Goal: Information Seeking & Learning: Find specific fact

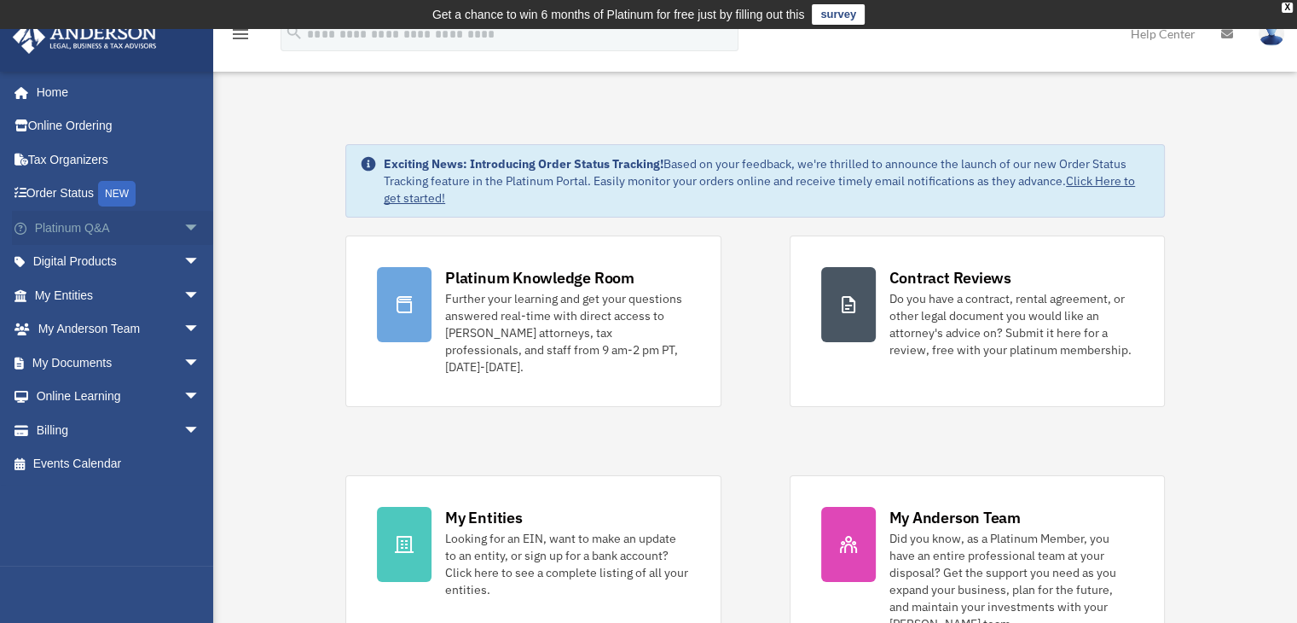
click at [183, 223] on span "arrow_drop_down" at bounding box center [200, 228] width 34 height 35
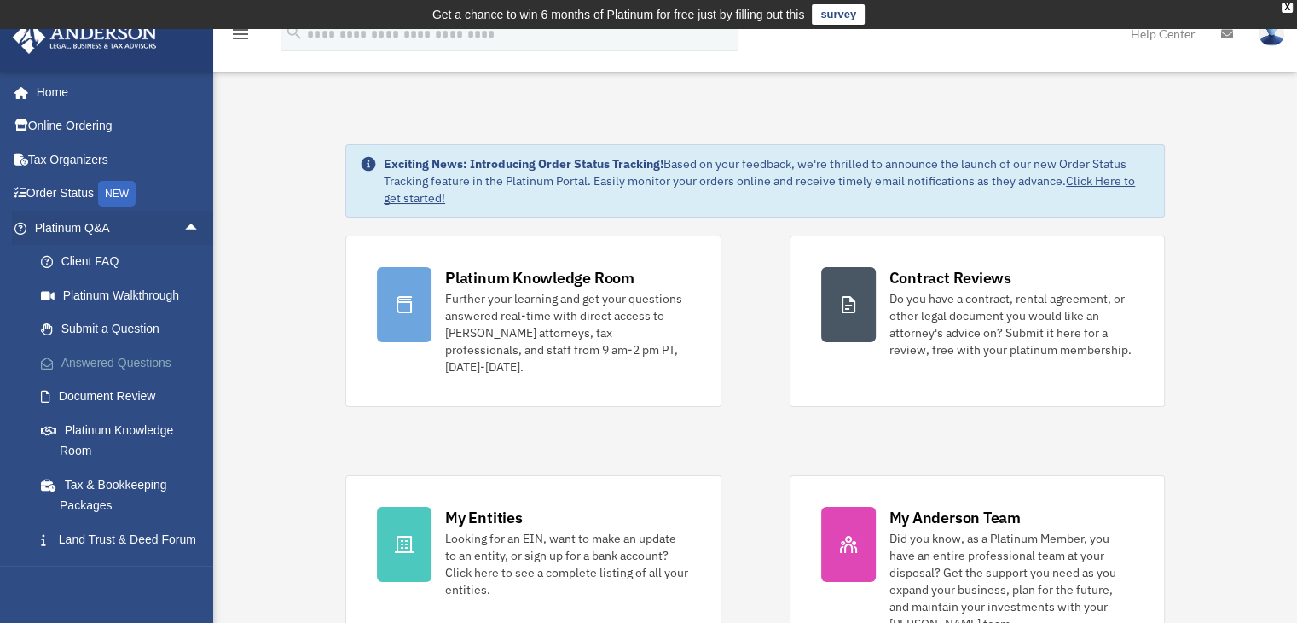
click at [157, 362] on link "Answered Questions" at bounding box center [125, 362] width 202 height 34
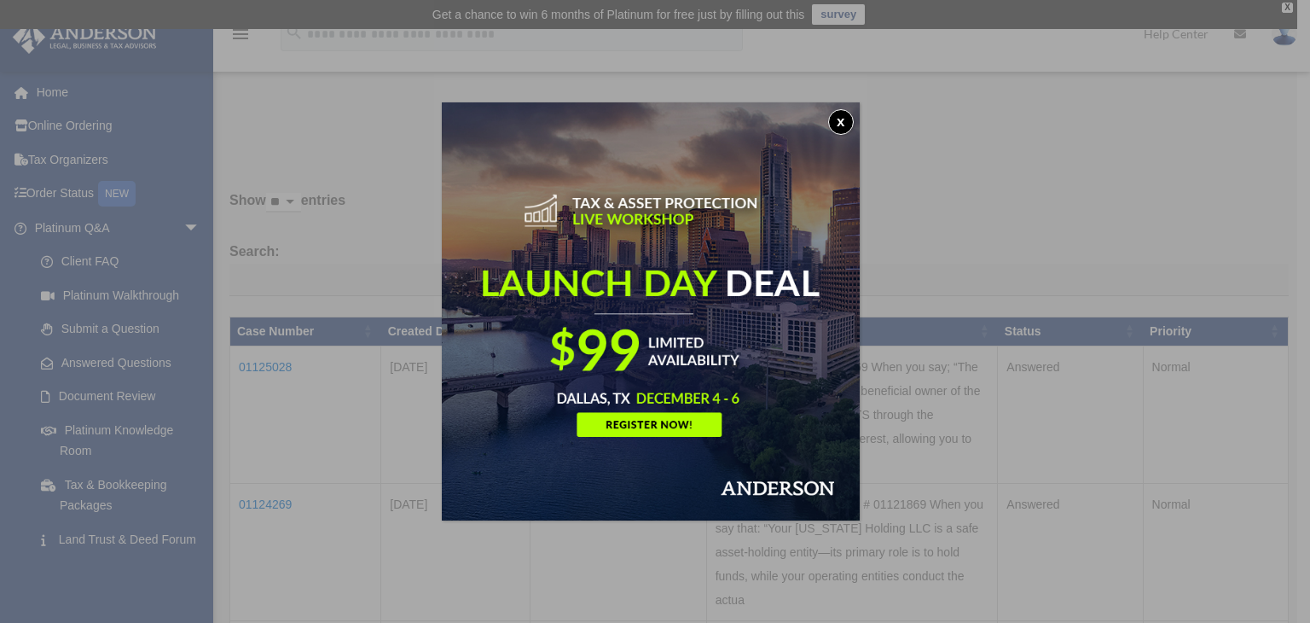
click at [848, 124] on button "x" at bounding box center [841, 122] width 26 height 26
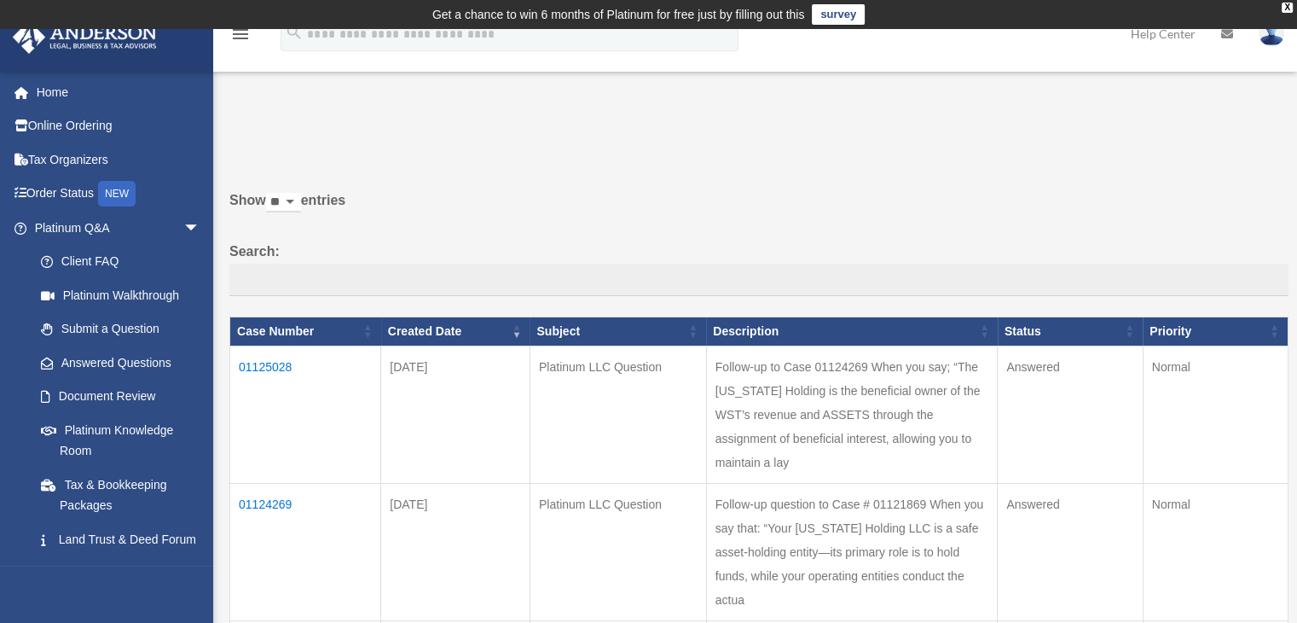
click at [271, 363] on td "01125028" at bounding box center [305, 413] width 151 height 137
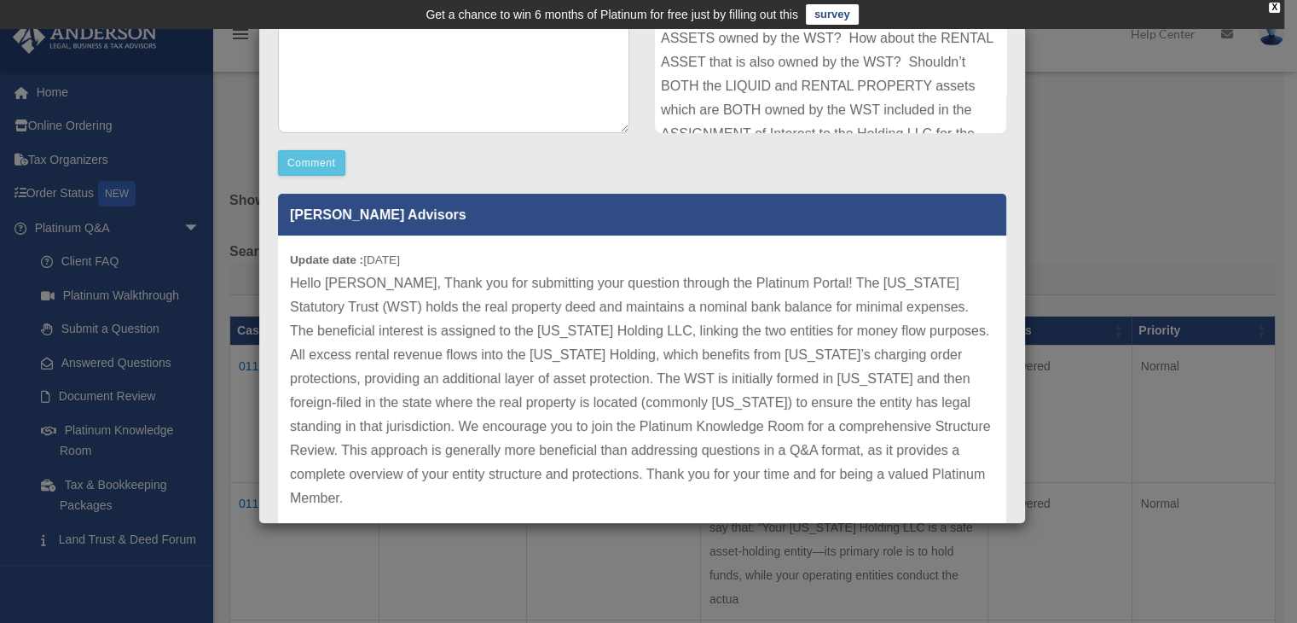
scroll to position [426, 0]
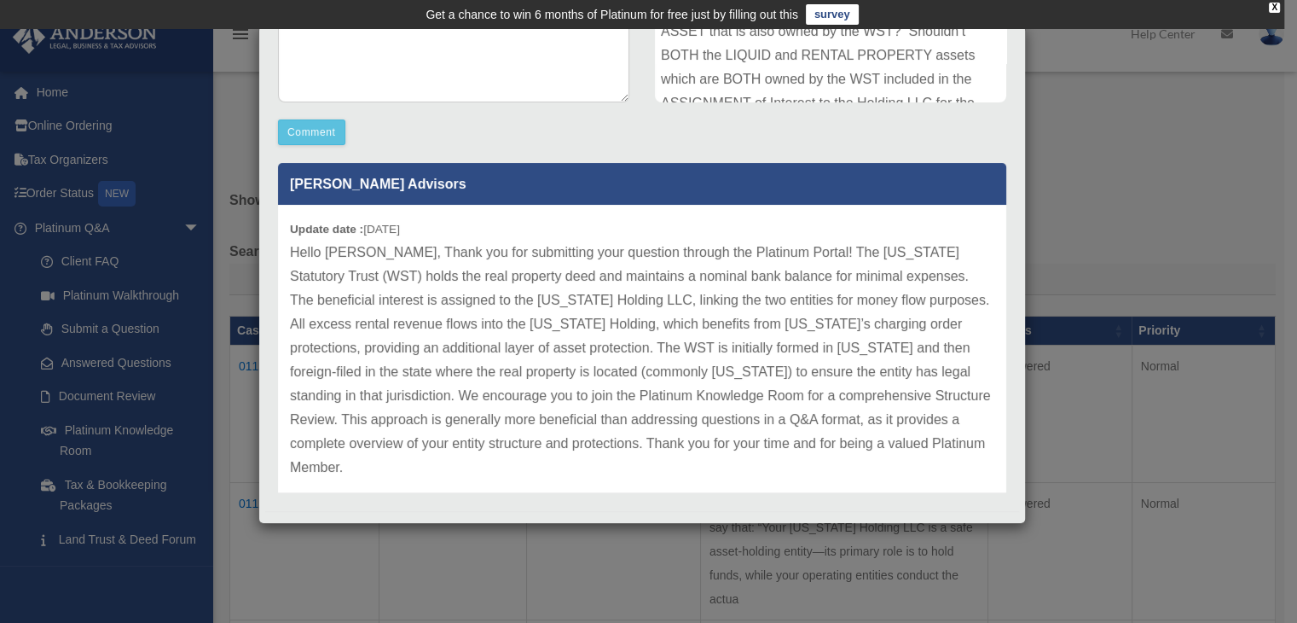
drag, startPoint x: 591, startPoint y: 349, endPoint x: 611, endPoint y: 351, distance: 19.7
drag, startPoint x: 611, startPoint y: 351, endPoint x: 517, endPoint y: 360, distance: 94.3
drag, startPoint x: 517, startPoint y: 360, endPoint x: 1085, endPoint y: 267, distance: 575.6
click at [1085, 267] on div "Case Detail × Platinum LLC Question Case Number 01125028 Created Date September…" at bounding box center [648, 311] width 1297 height 623
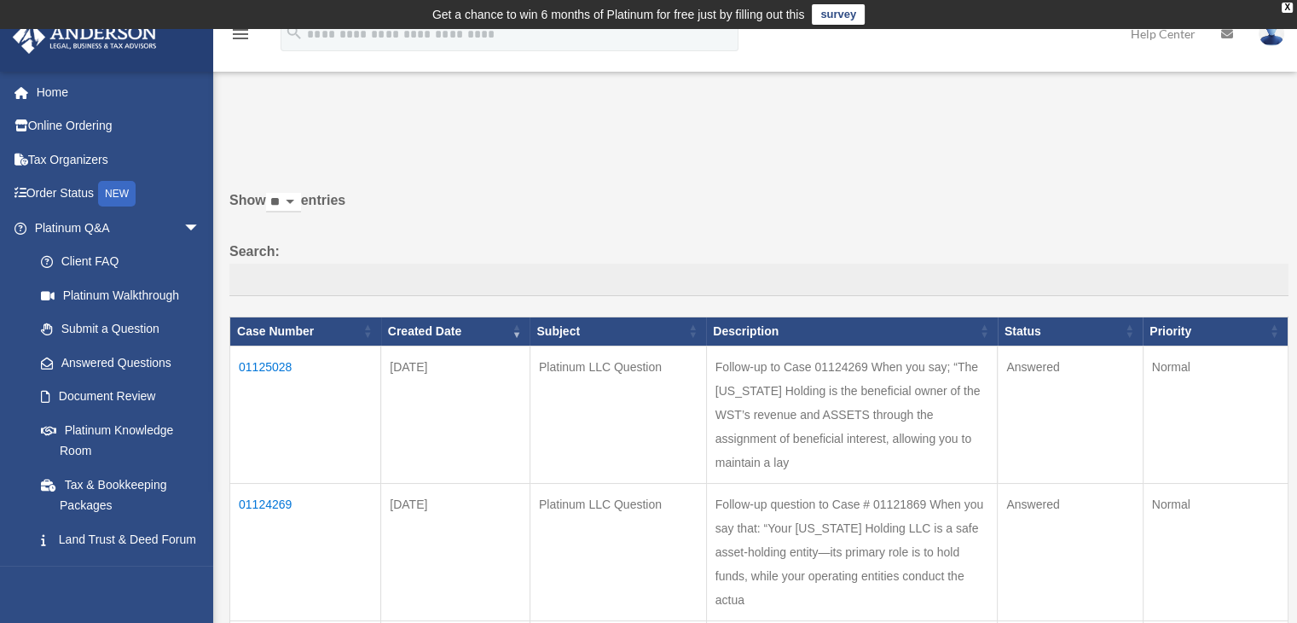
click at [241, 361] on td "01125028" at bounding box center [305, 413] width 151 height 137
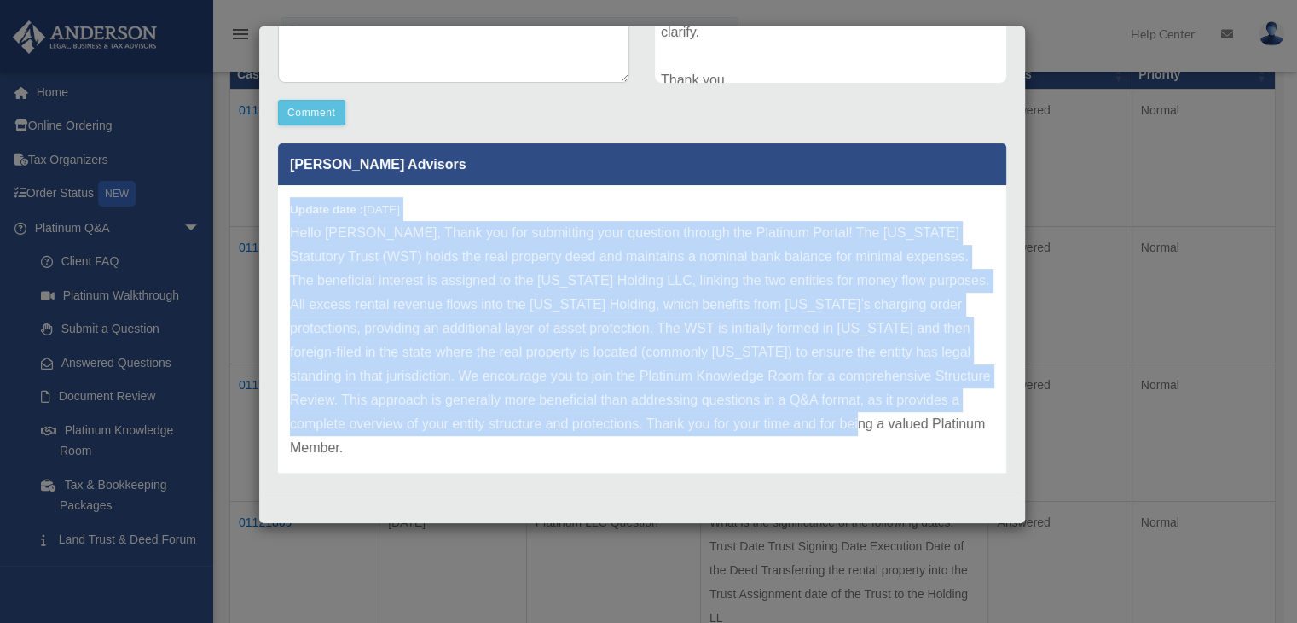
scroll to position [23, 0]
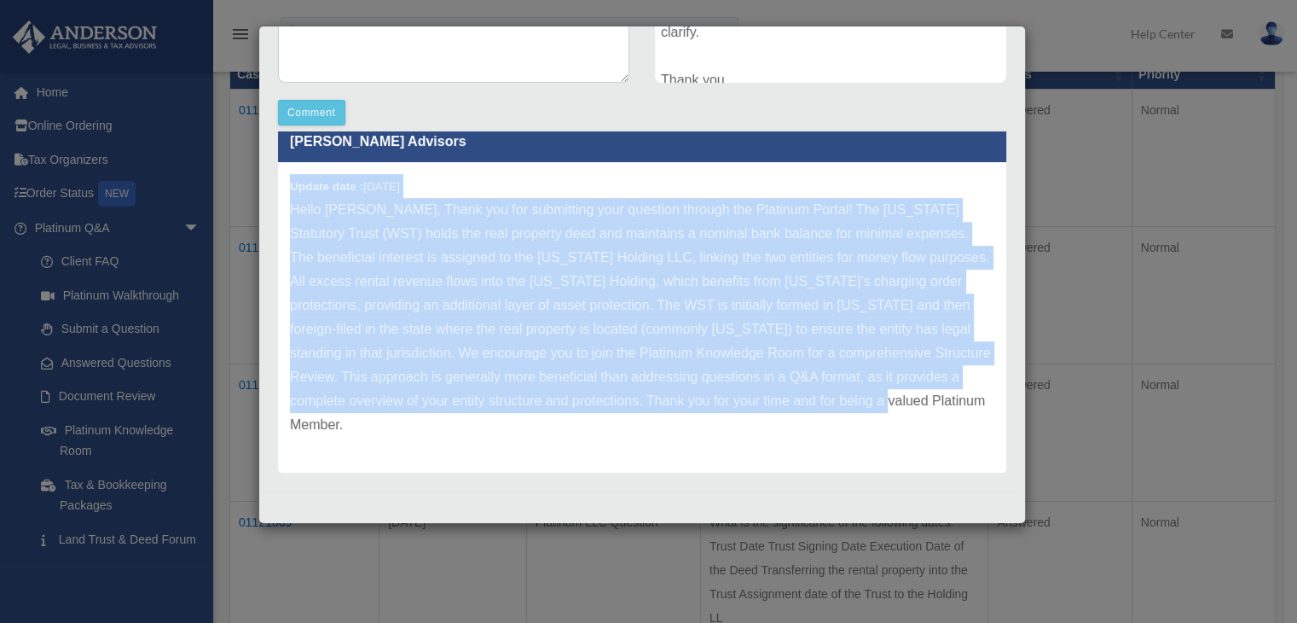
drag, startPoint x: 291, startPoint y: 206, endPoint x: 380, endPoint y: 465, distance: 274.3
click at [380, 465] on div "Update date : 09-26-2025" at bounding box center [642, 317] width 728 height 310
copy div "Update date : 09-26-2025 Hello Agnes, Thank you for submitting your question th…"
